Goal: Task Accomplishment & Management: Use online tool/utility

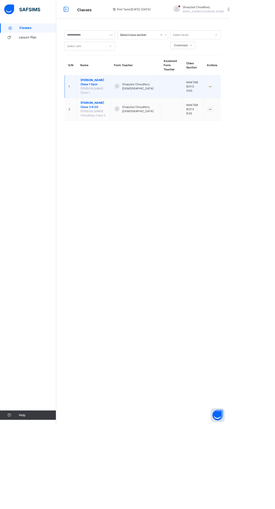
click at [116, 94] on span "[PERSON_NAME] Class 1 5pm" at bounding box center [113, 99] width 32 height 10
click at [124, 102] on span "[PERSON_NAME] Class 1 5pm" at bounding box center [113, 99] width 32 height 10
click at [127, 98] on span "[PERSON_NAME] Class 1 5pm" at bounding box center [113, 99] width 32 height 10
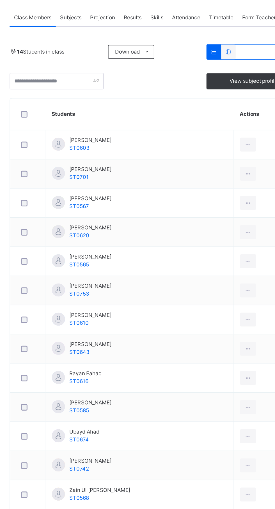
click at [198, 133] on div "Attendance" at bounding box center [191, 127] width 24 height 11
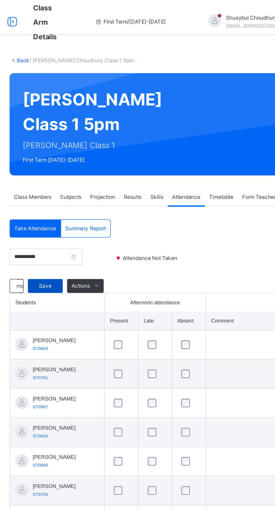
click at [106, 189] on div "Save" at bounding box center [100, 184] width 22 height 9
